Goal: Task Accomplishment & Management: Use online tool/utility

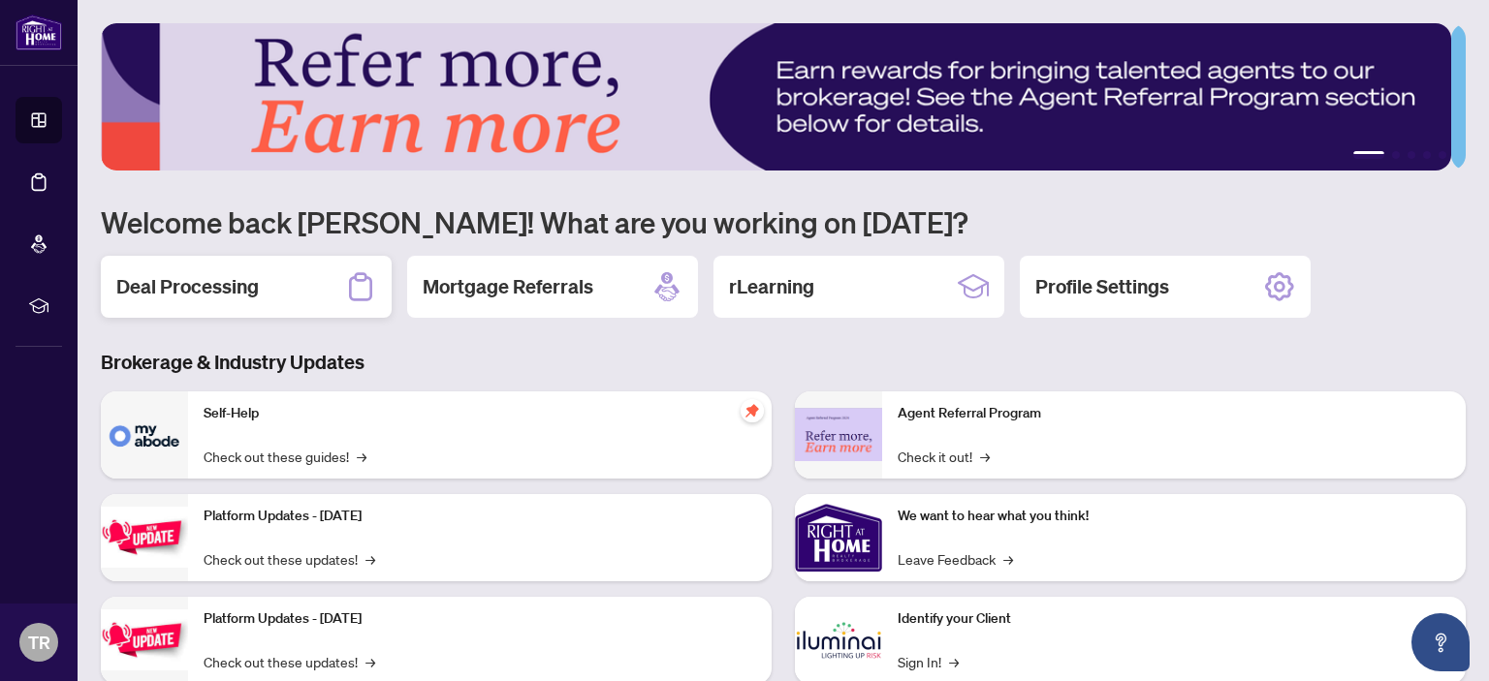
click at [177, 287] on h2 "Deal Processing" at bounding box center [187, 286] width 142 height 27
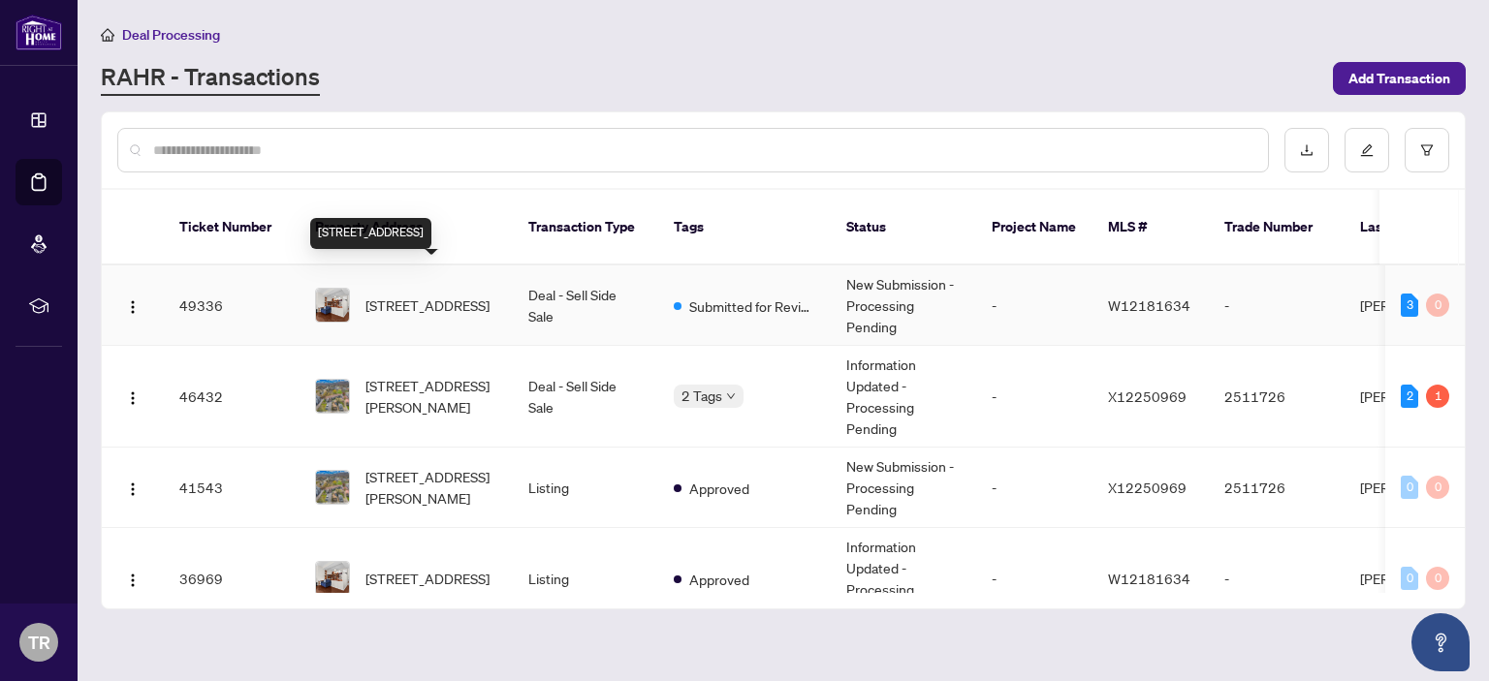
click at [419, 295] on span "[STREET_ADDRESS]" at bounding box center [427, 305] width 124 height 21
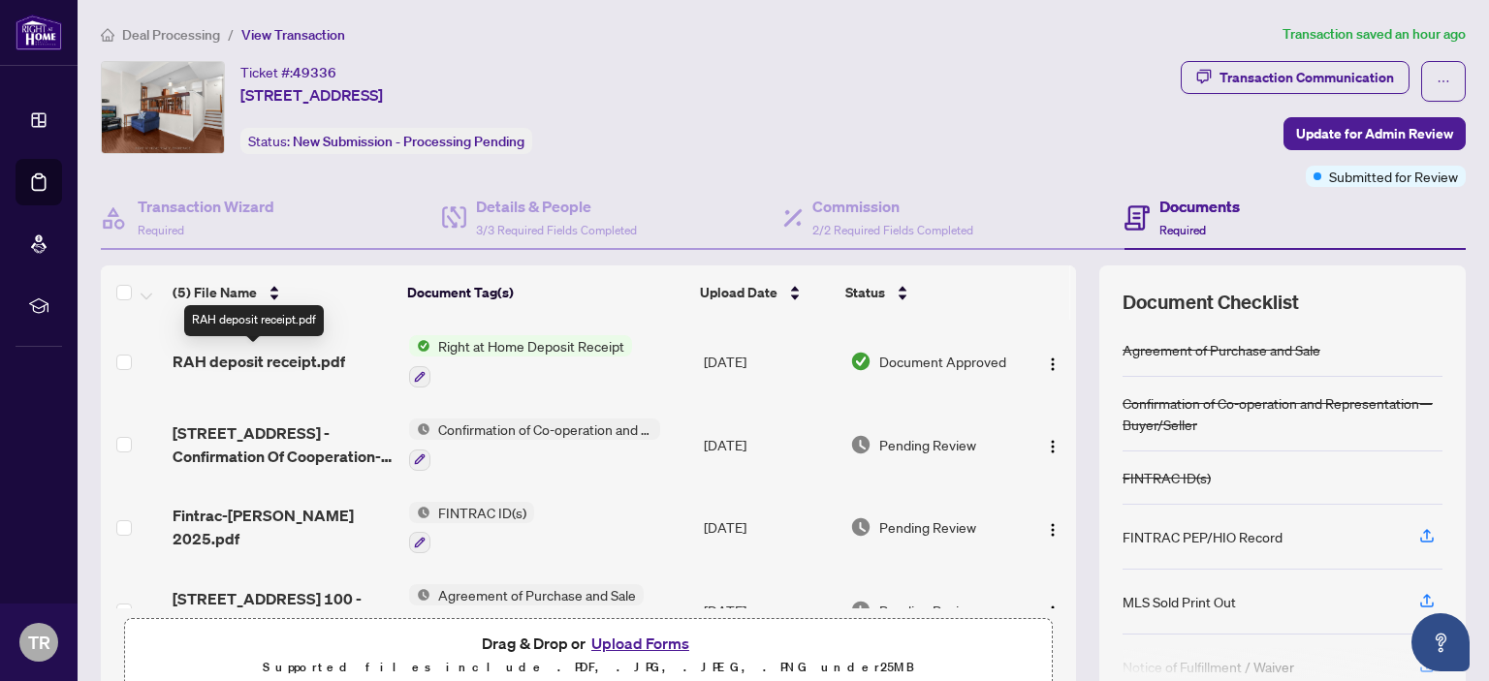
click at [296, 355] on span "RAH deposit receipt.pdf" at bounding box center [259, 361] width 173 height 23
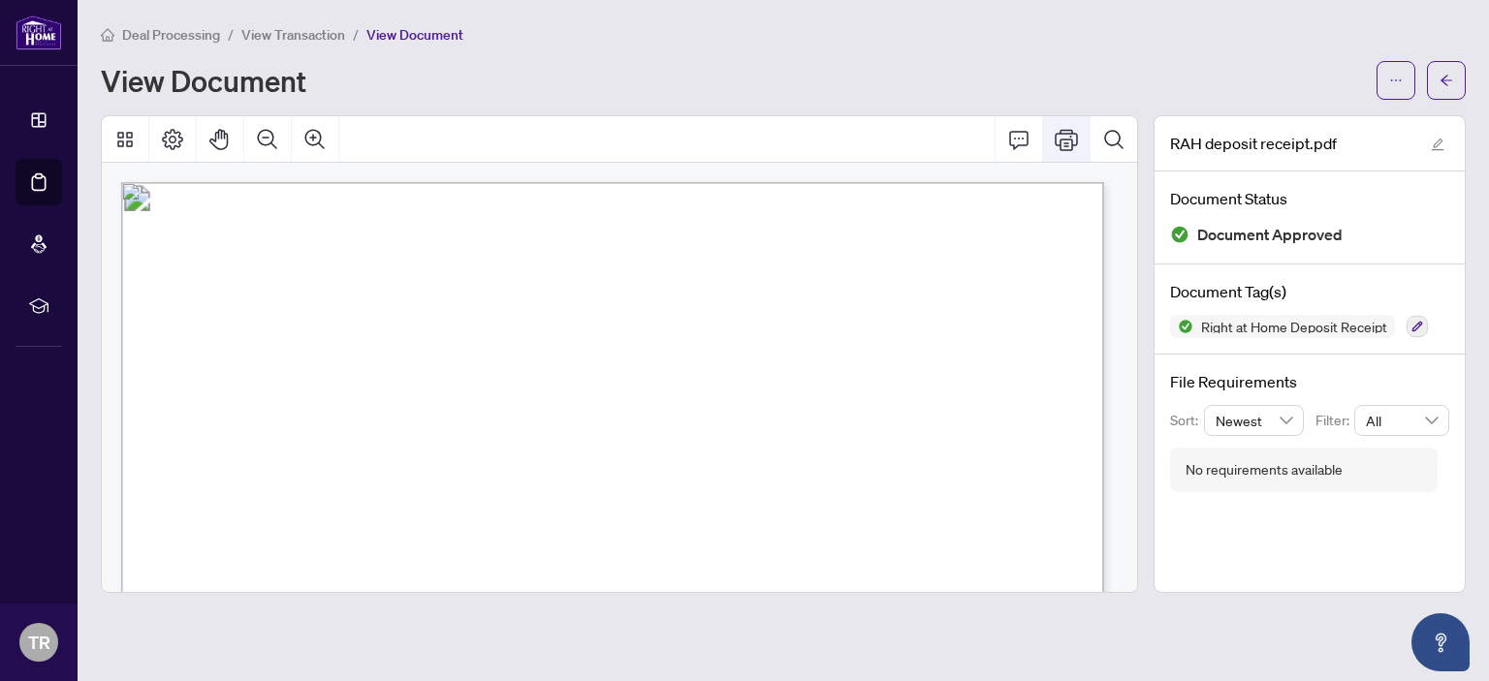
click at [1072, 150] on button "Print" at bounding box center [1066, 139] width 47 height 47
